Goal: Task Accomplishment & Management: Manage account settings

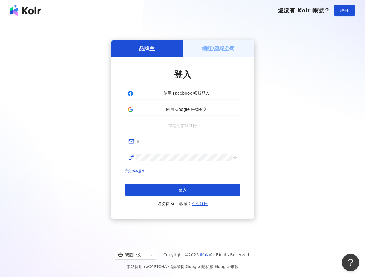
click at [344, 10] on span "註冊" at bounding box center [344, 10] width 8 height 5
click at [147, 49] on h5 "品牌主" at bounding box center [147, 48] width 16 height 7
click at [218, 49] on h5 "網紅/經紀公司" at bounding box center [218, 48] width 33 height 7
click at [183, 94] on span "使用 Facebook 帳號登入" at bounding box center [186, 94] width 102 height 6
click at [183, 110] on span "使用 Google 帳號登入" at bounding box center [186, 110] width 102 height 6
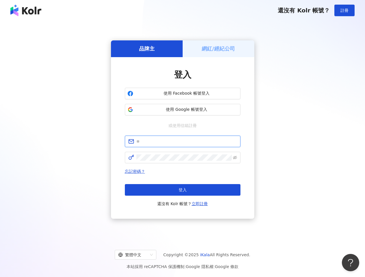
click at [183, 141] on input "text" at bounding box center [186, 141] width 100 height 6
click at [235, 158] on icon "eye-invisible" at bounding box center [235, 158] width 4 height 4
click at [183, 190] on span "登入" at bounding box center [182, 190] width 8 height 5
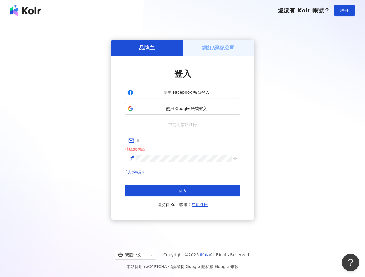
click at [140, 255] on div "繁體中文" at bounding box center [132, 254] width 29 height 9
